Goal: Find specific page/section: Find specific page/section

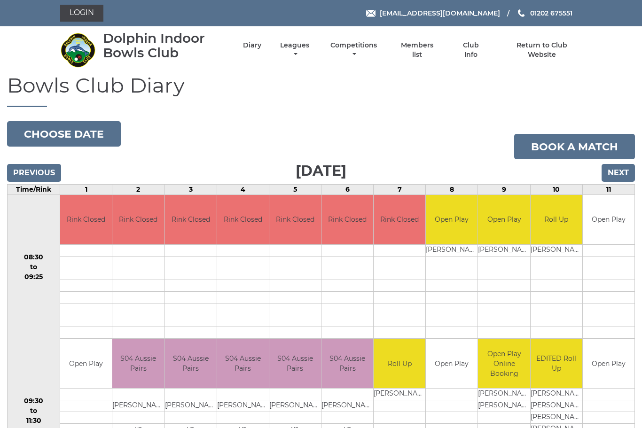
click at [432, 51] on link "Members list" at bounding box center [417, 50] width 43 height 18
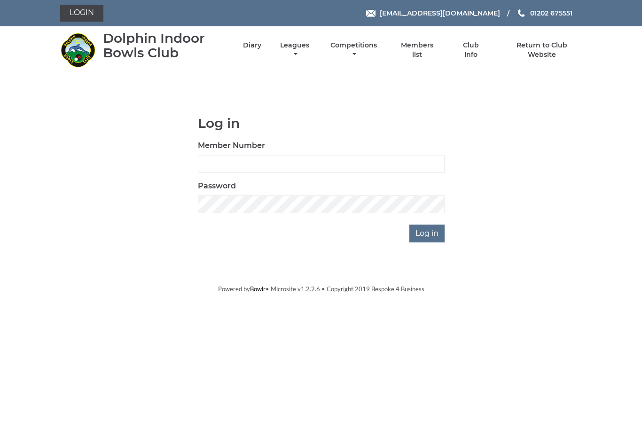
click at [431, 230] on input "Log in" at bounding box center [426, 234] width 35 height 18
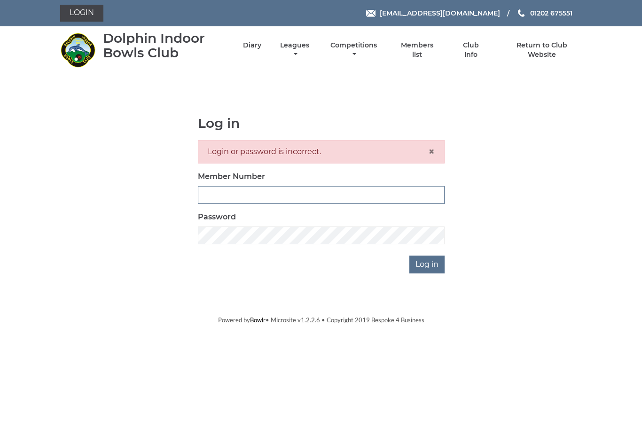
type input "3543"
click at [428, 264] on input "Log in" at bounding box center [426, 265] width 35 height 18
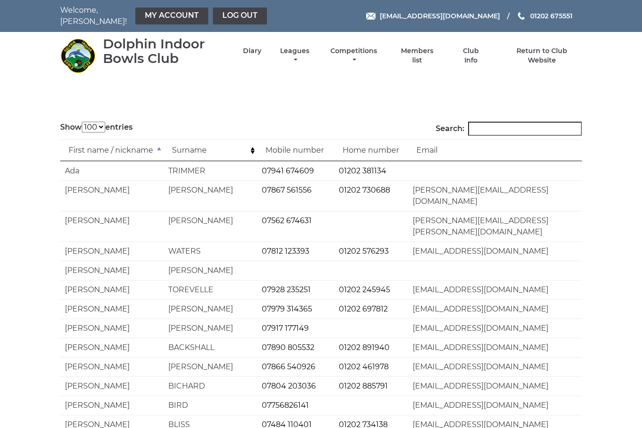
select select "100"
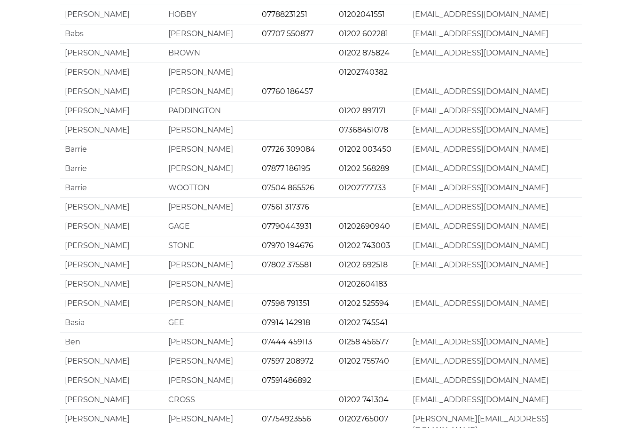
scroll to position [1698, 0]
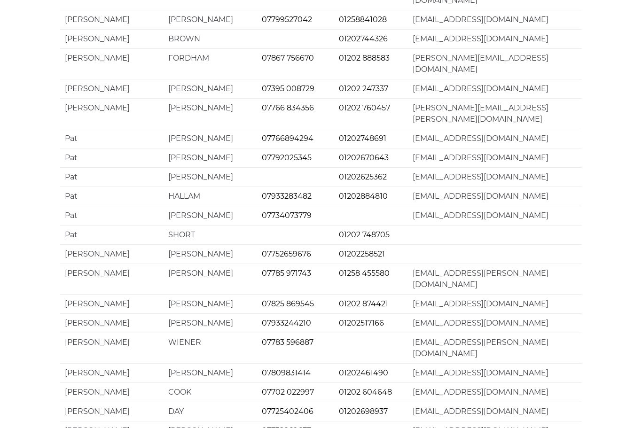
scroll to position [981, 0]
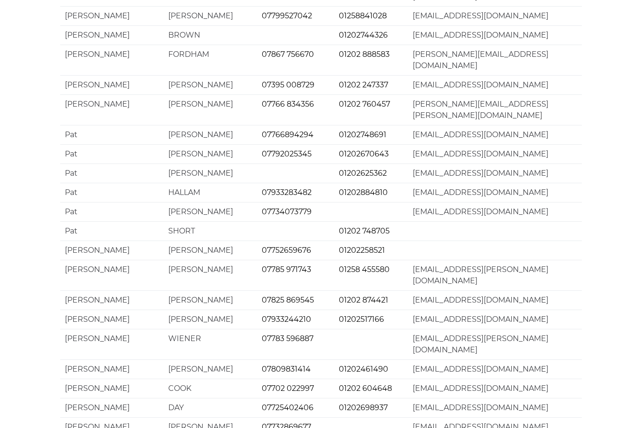
click at [449, 379] on td "[EMAIL_ADDRESS][DOMAIN_NAME]" at bounding box center [495, 388] width 174 height 19
